Goal: Transaction & Acquisition: Purchase product/service

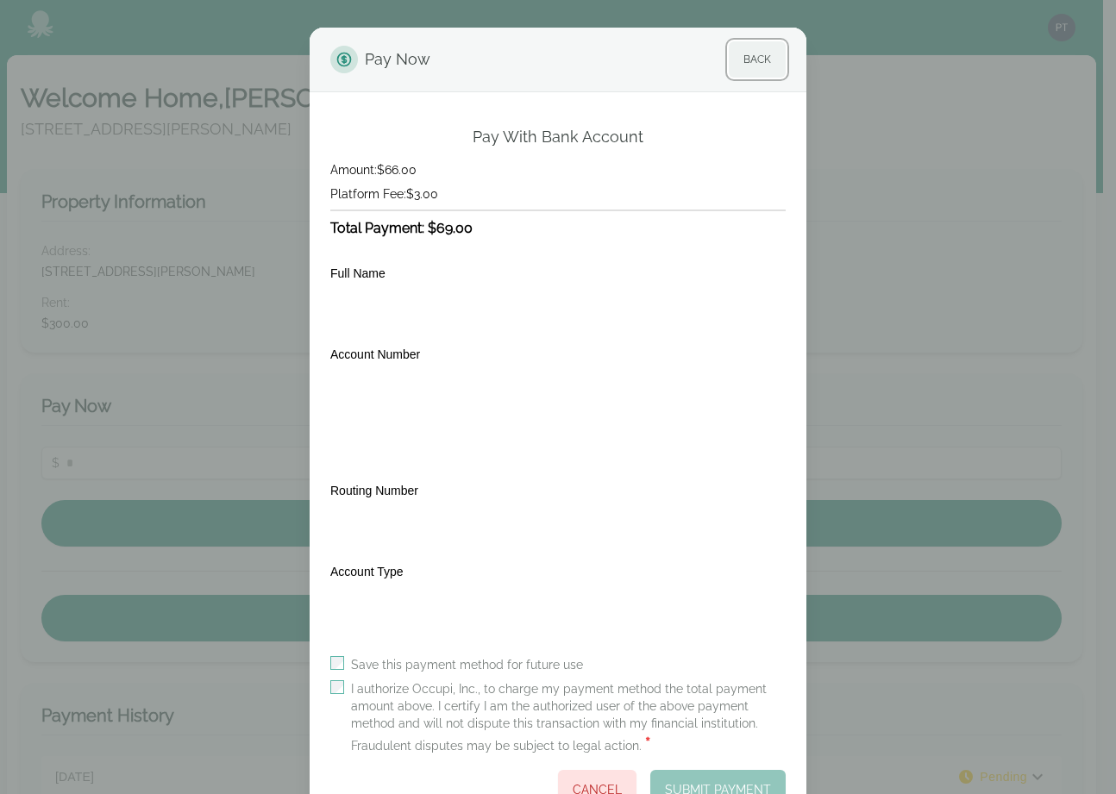
click at [742, 53] on button "Back" at bounding box center [757, 59] width 57 height 36
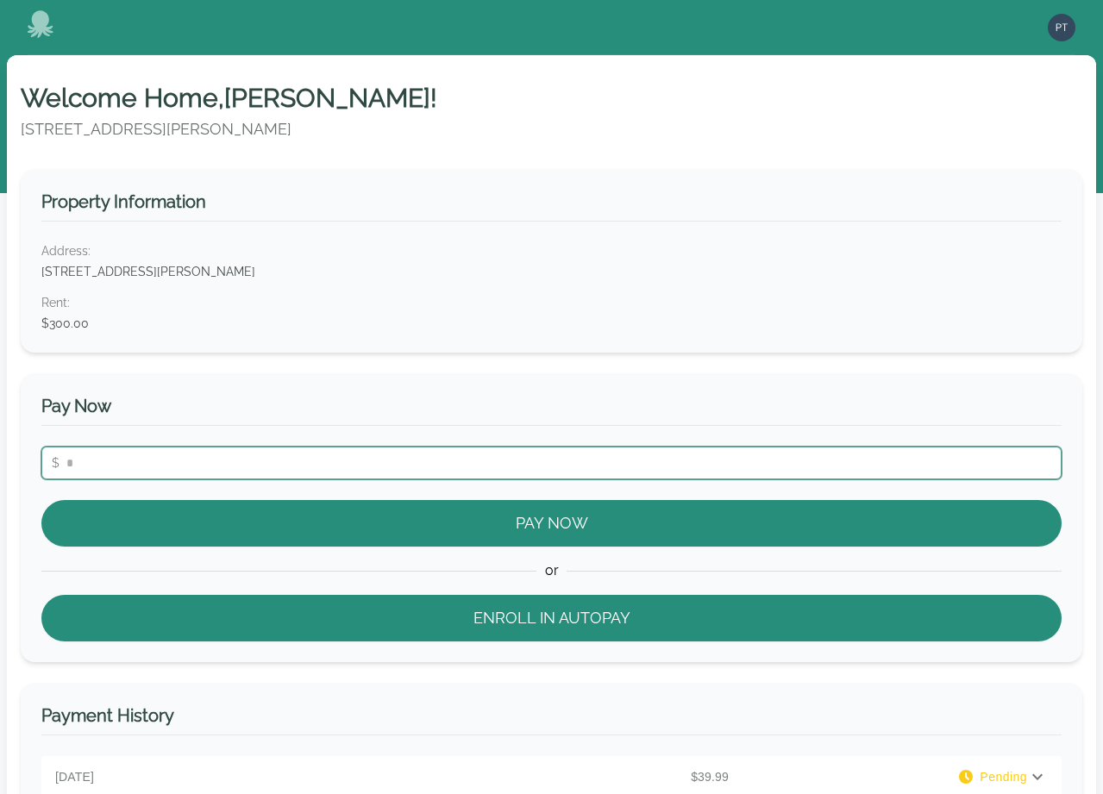
click at [210, 453] on input "number" at bounding box center [551, 463] width 1020 height 33
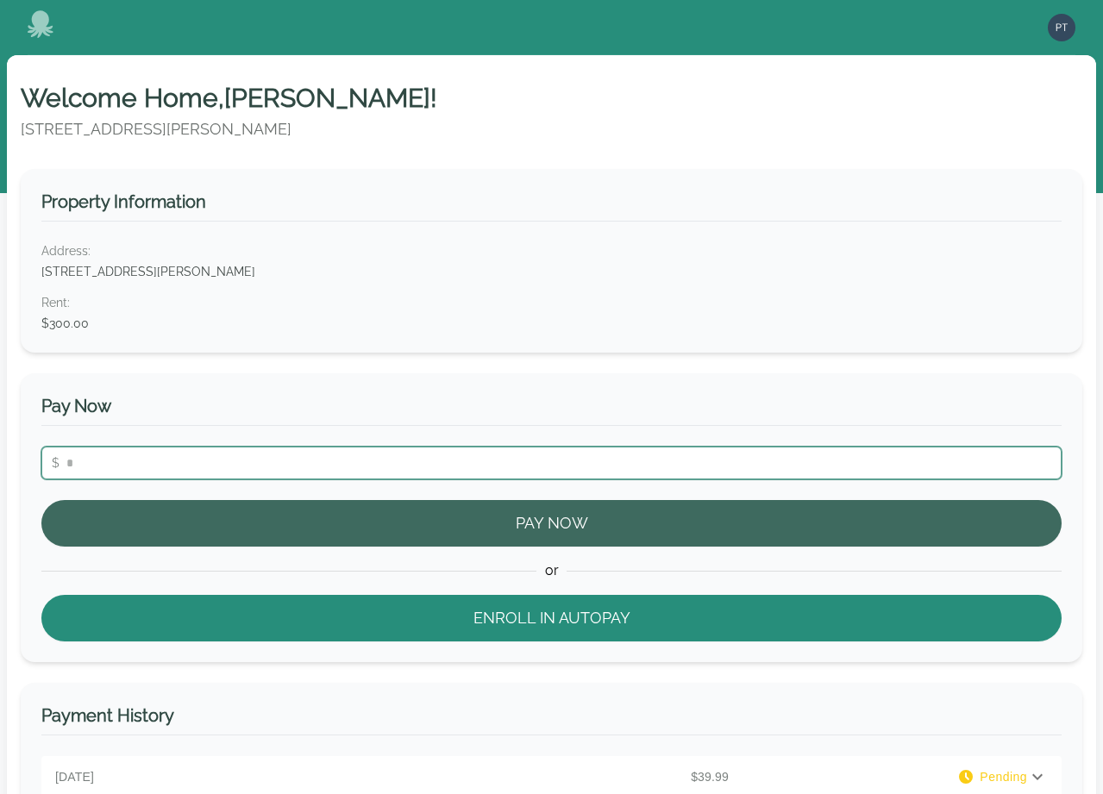
type input "**"
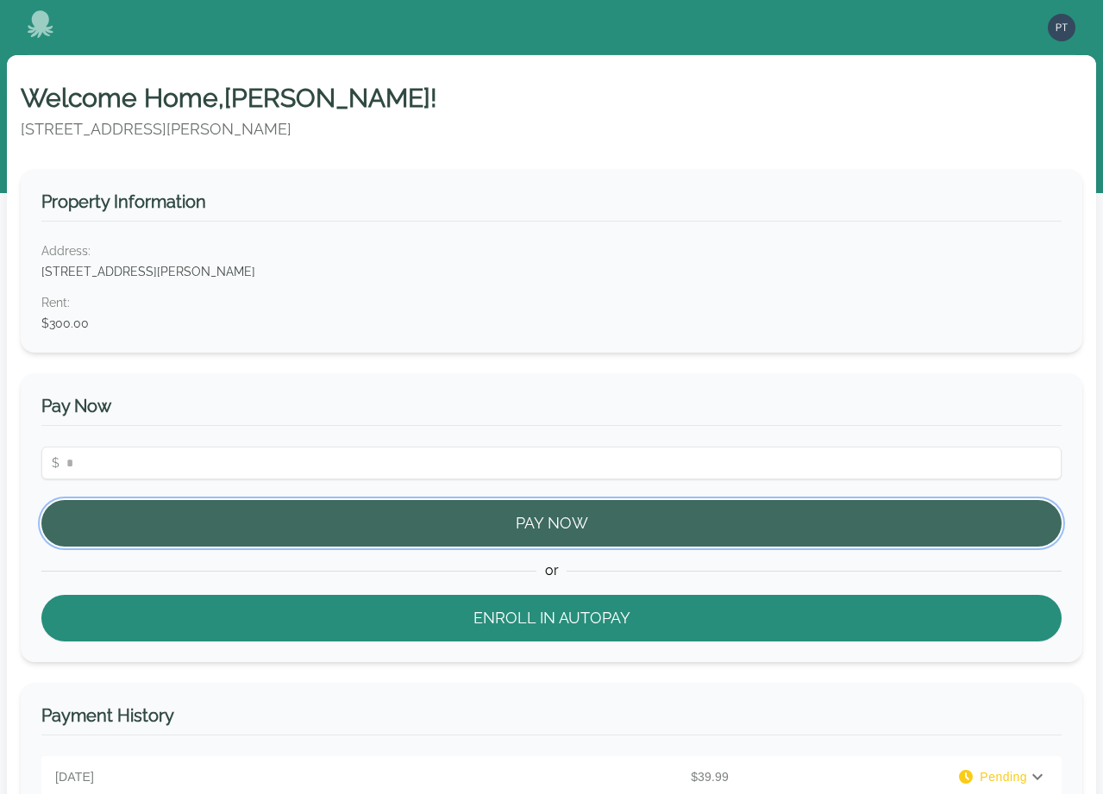
click at [327, 503] on button "Pay Now" at bounding box center [551, 523] width 1020 height 47
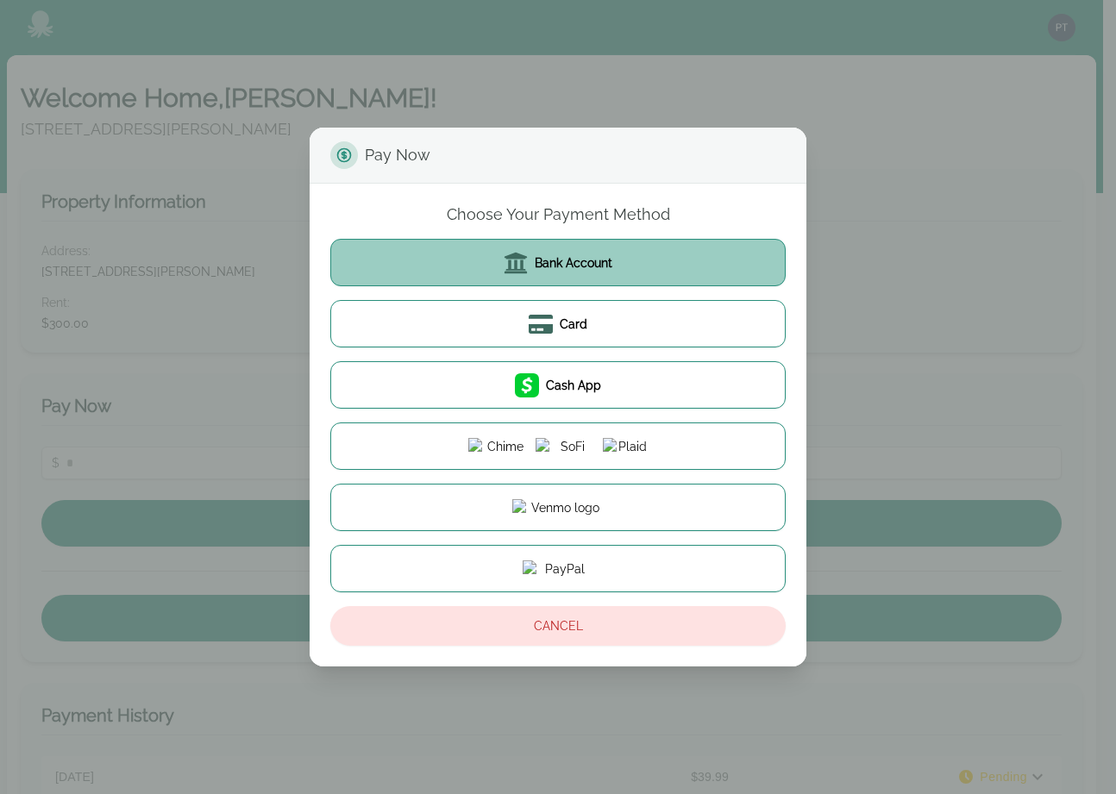
click at [501, 273] on button "Bank Account" at bounding box center [557, 262] width 455 height 47
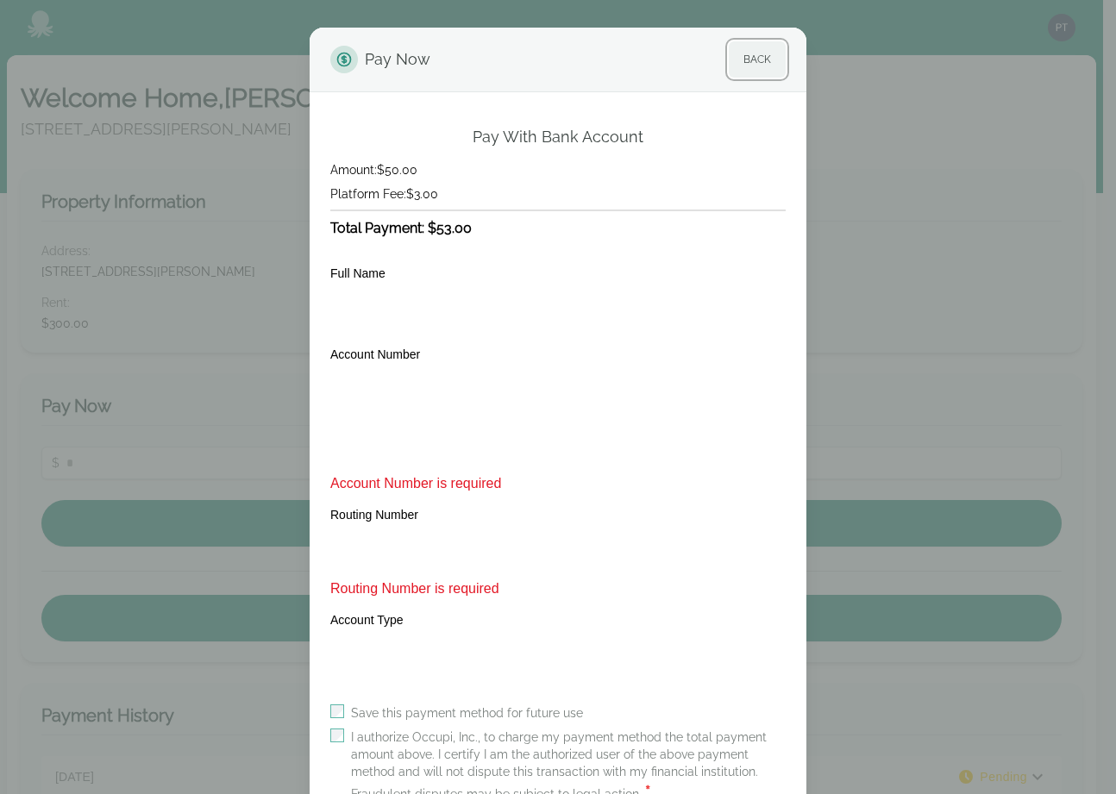
click at [759, 60] on button "Back" at bounding box center [757, 59] width 57 height 36
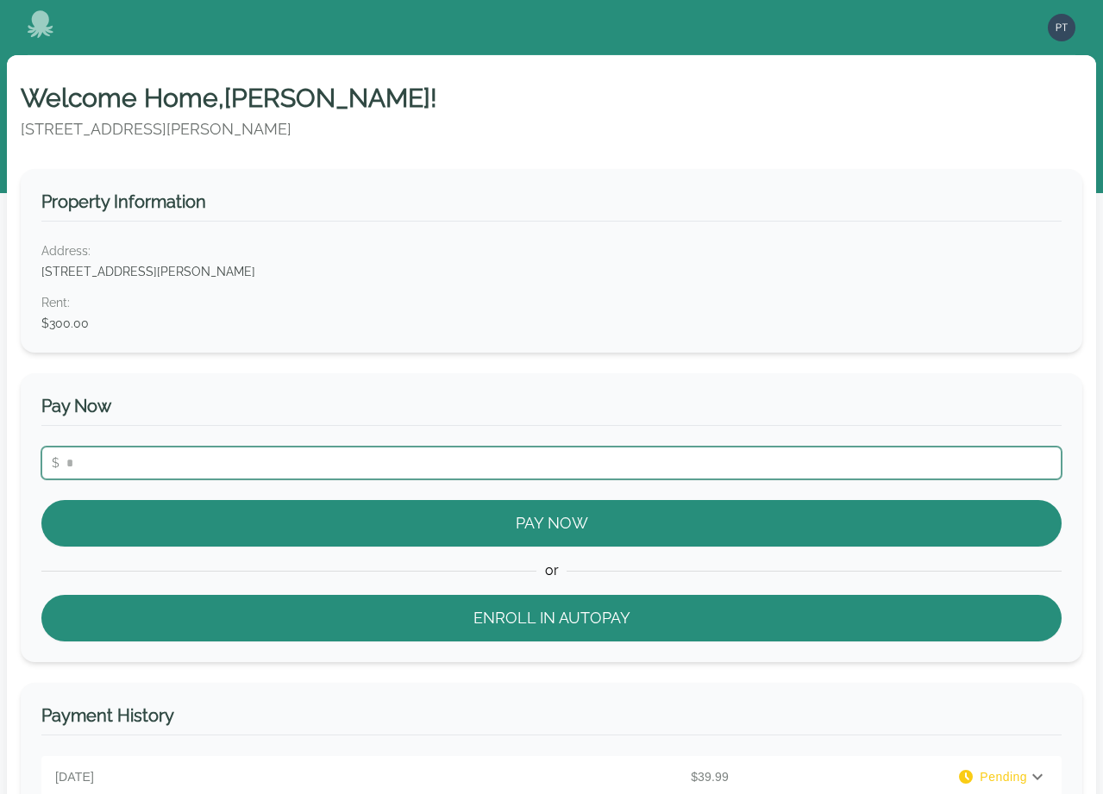
click at [151, 457] on input "number" at bounding box center [551, 463] width 1020 height 33
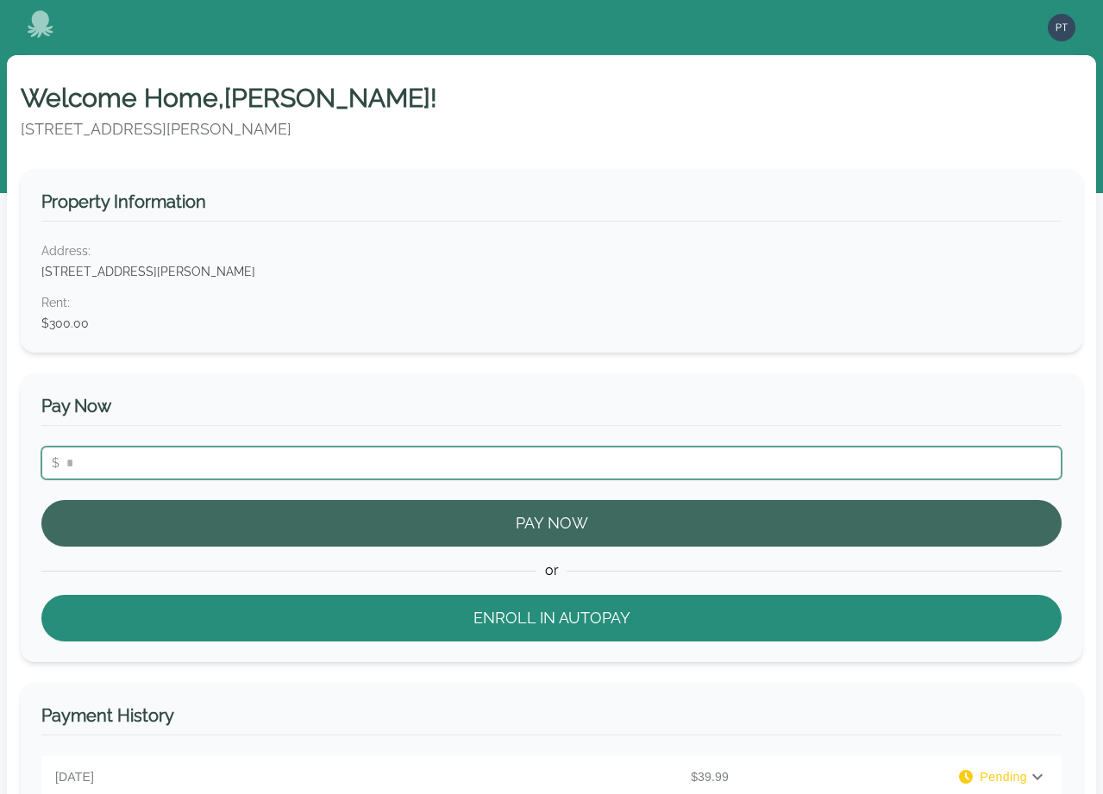
type input "**"
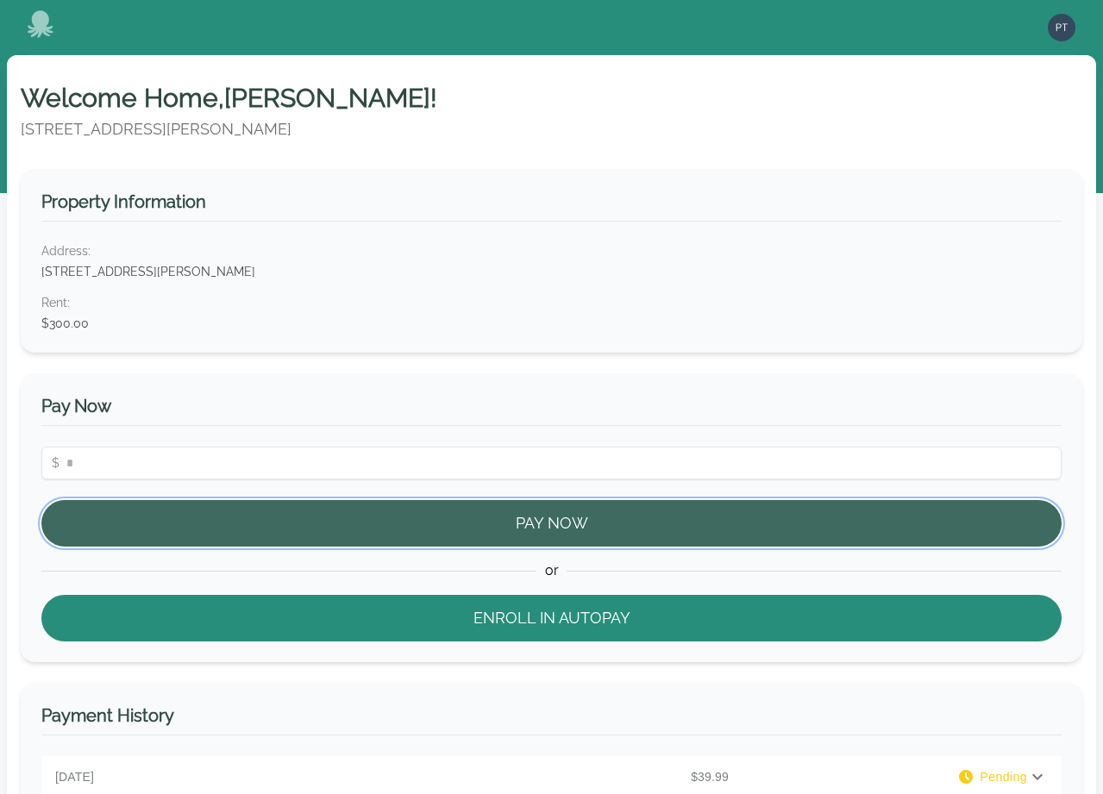
click at [423, 527] on button "Pay Now" at bounding box center [551, 523] width 1020 height 47
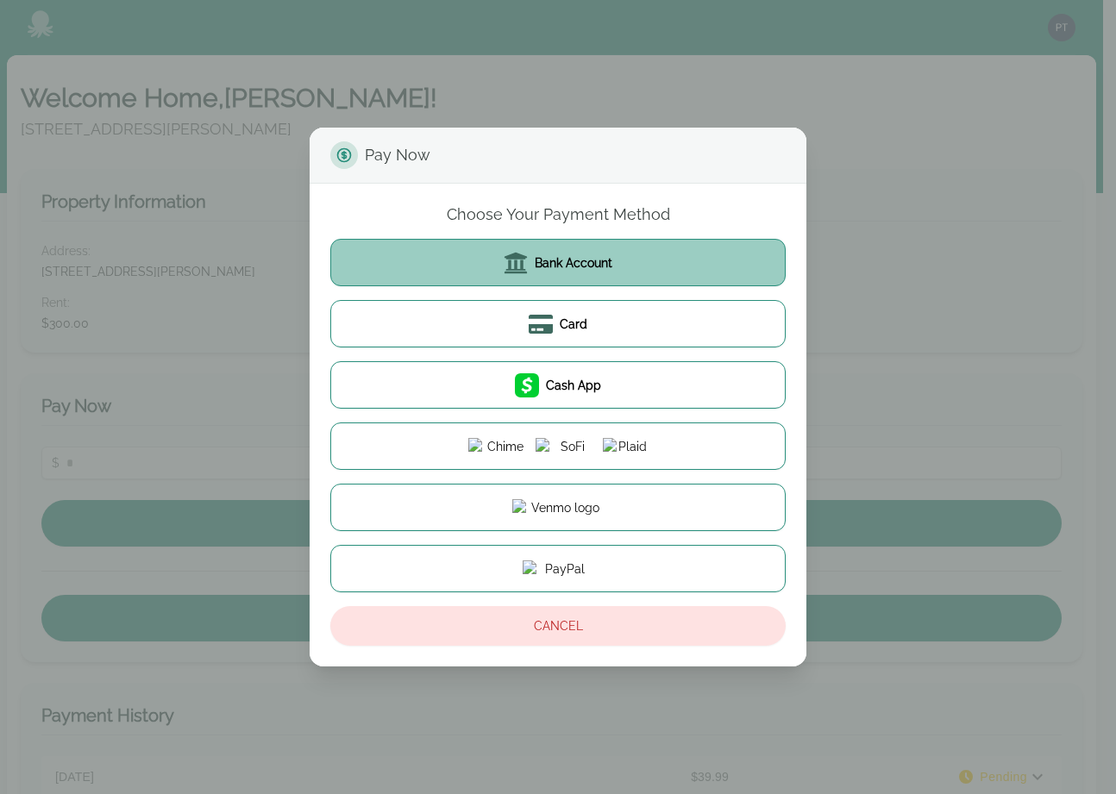
click at [526, 268] on icon at bounding box center [516, 263] width 24 height 24
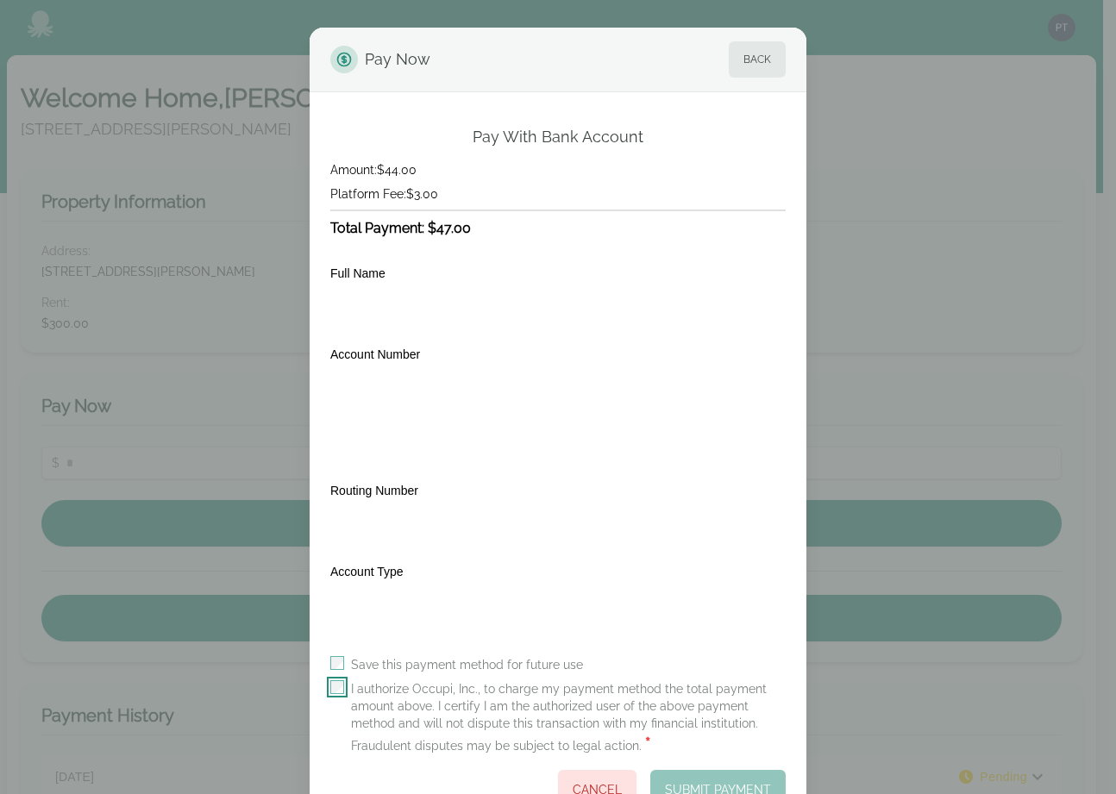
click at [330, 690] on div "Save this payment method for future use I authorize Occupi, Inc., to charge my …" at bounding box center [557, 733] width 455 height 154
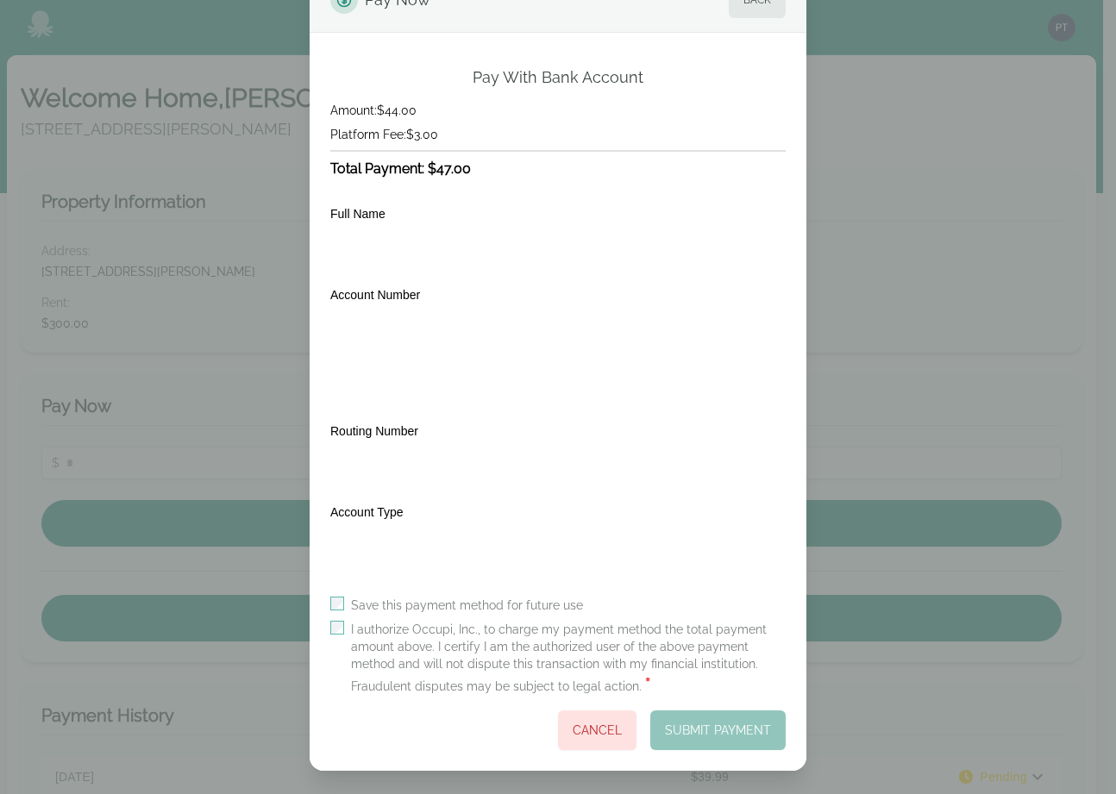
scroll to position [64, 0]
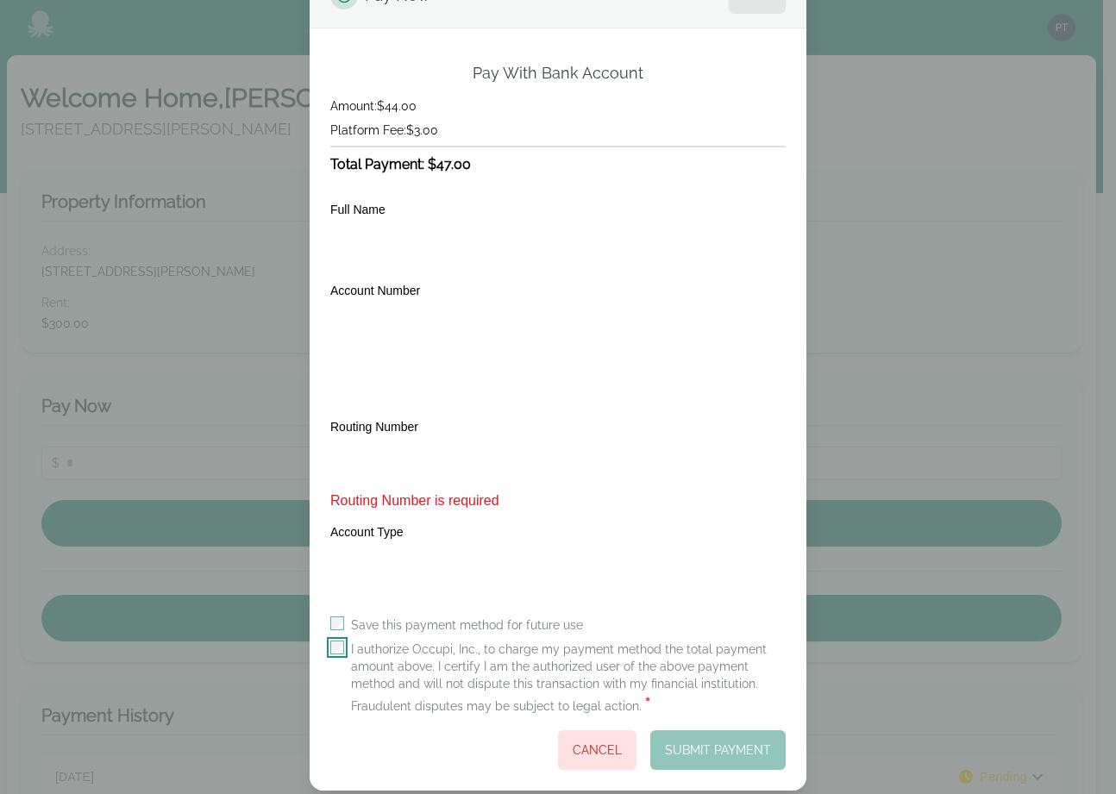
click at [331, 625] on div "Save this payment method for future use I authorize Occupi, Inc., to charge my …" at bounding box center [557, 694] width 455 height 154
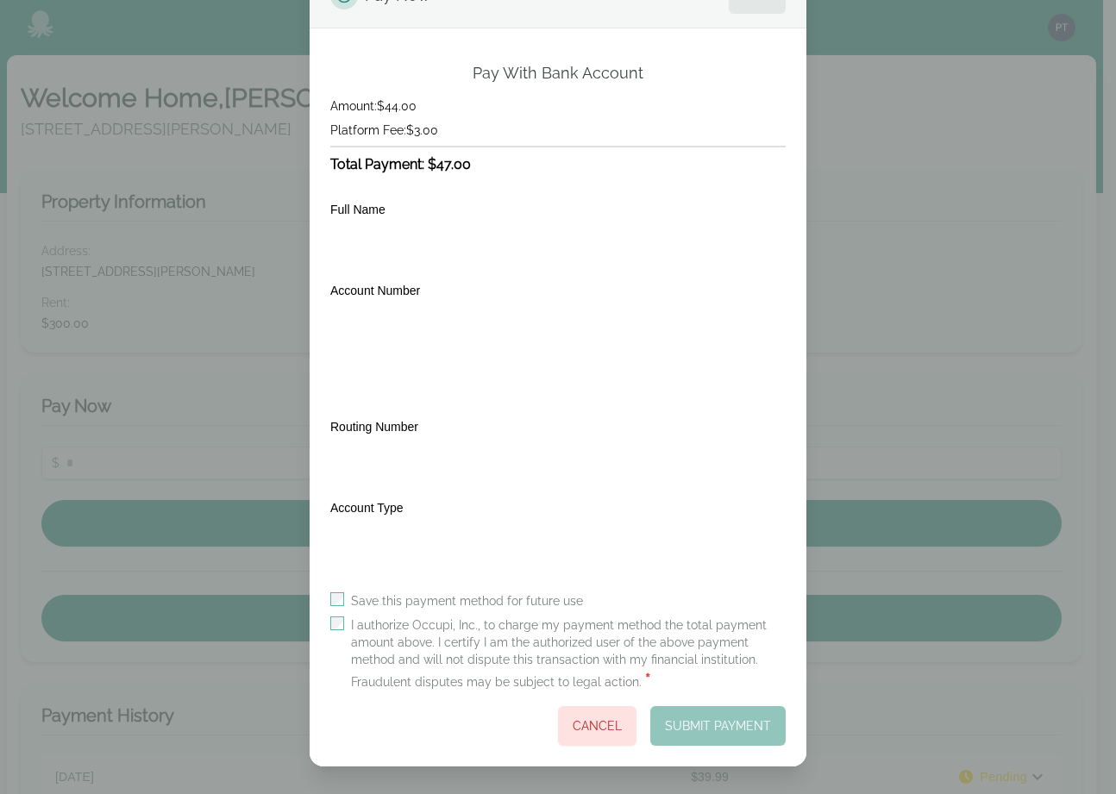
click at [323, 625] on div "Pay With Bank Account Amount: $44.00 Platform Fee: $3.00 Total Payment: $47.00 …" at bounding box center [558, 397] width 497 height 738
